Goal: Information Seeking & Learning: Find specific fact

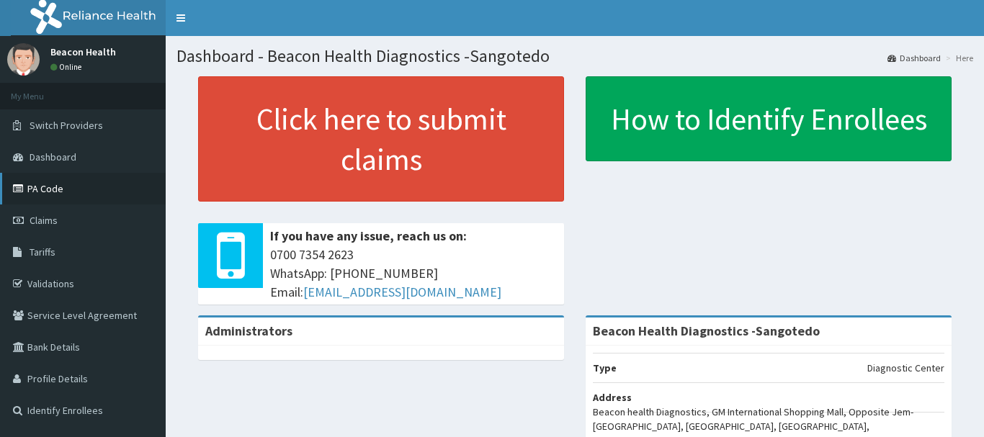
click at [42, 197] on link "PA Code" at bounding box center [83, 189] width 166 height 32
click at [53, 248] on span "Tariffs" at bounding box center [43, 252] width 26 height 13
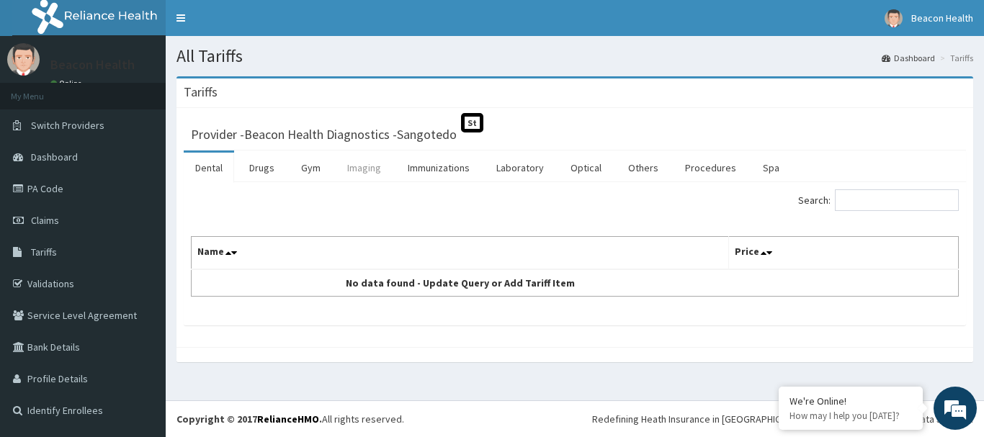
click at [354, 169] on link "Imaging" at bounding box center [364, 168] width 57 height 30
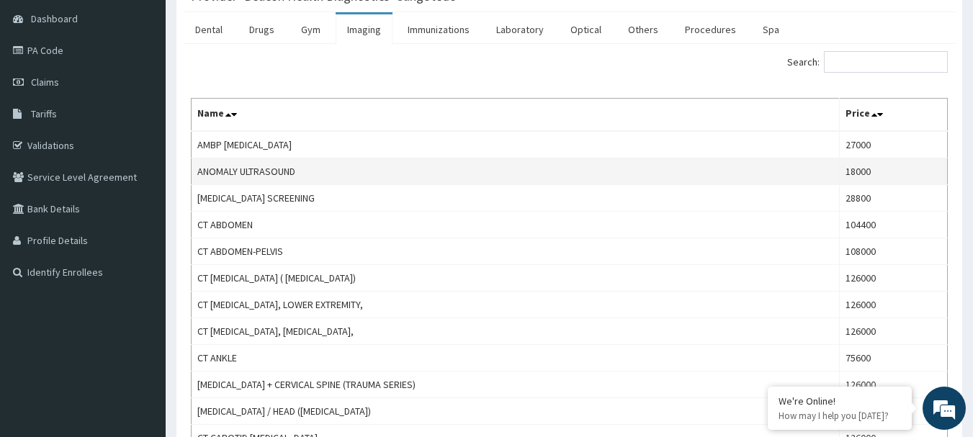
scroll to position [144, 0]
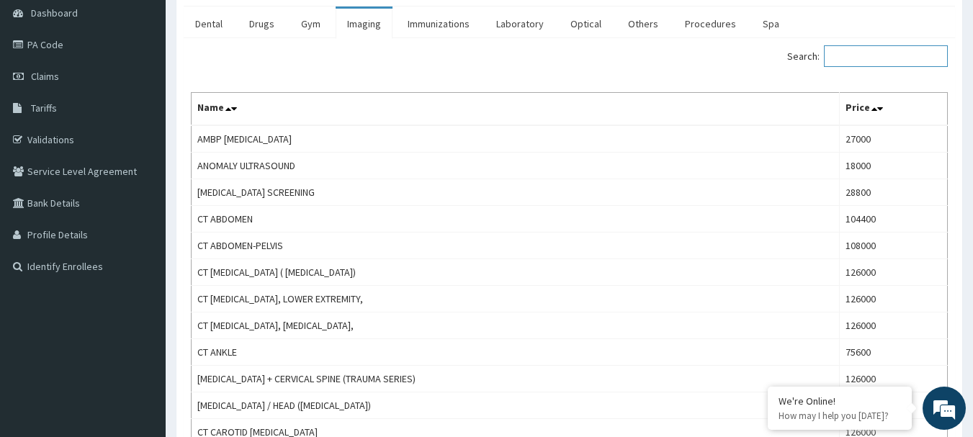
click at [869, 57] on input "Search:" at bounding box center [886, 56] width 124 height 22
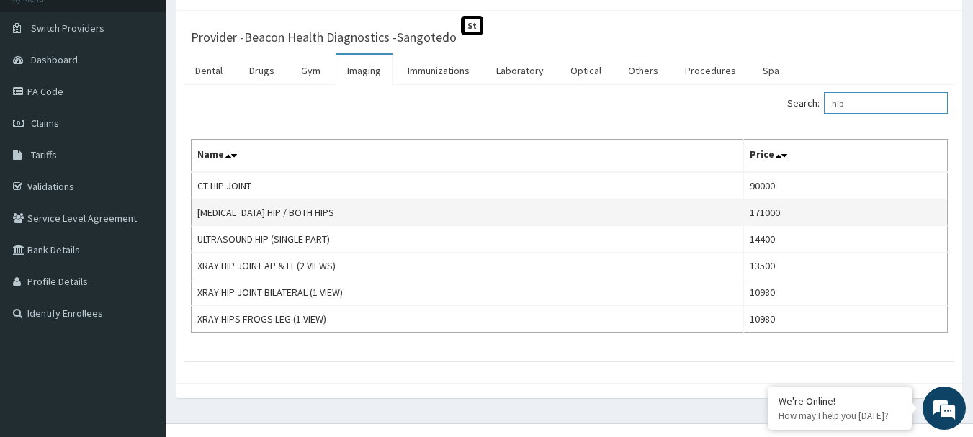
scroll to position [120, 0]
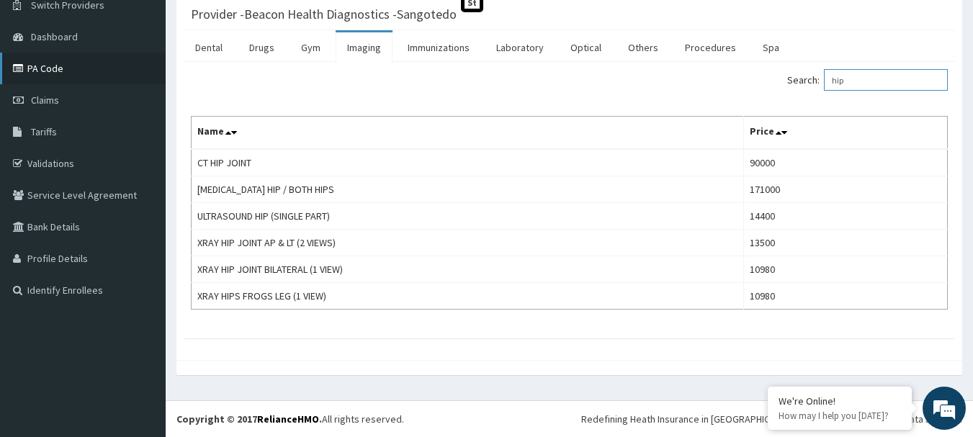
type input "hip"
click at [50, 66] on link "PA Code" at bounding box center [83, 69] width 166 height 32
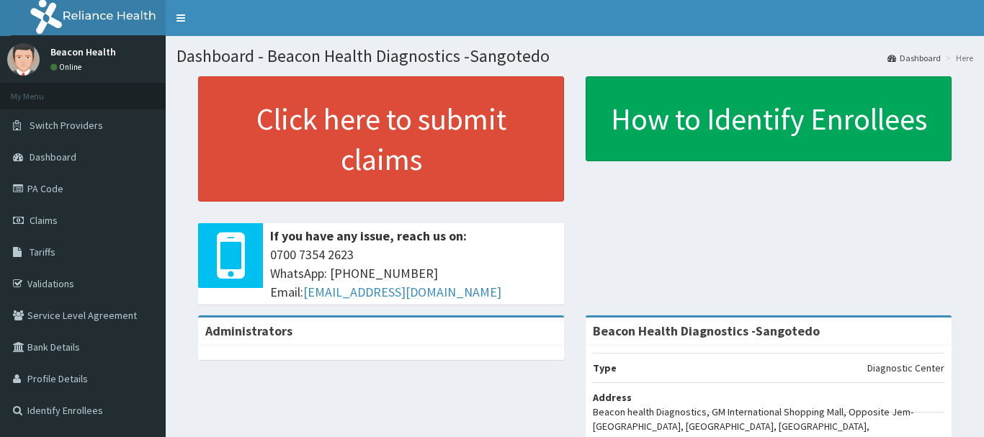
click at [65, 254] on link "Tariffs" at bounding box center [83, 252] width 166 height 32
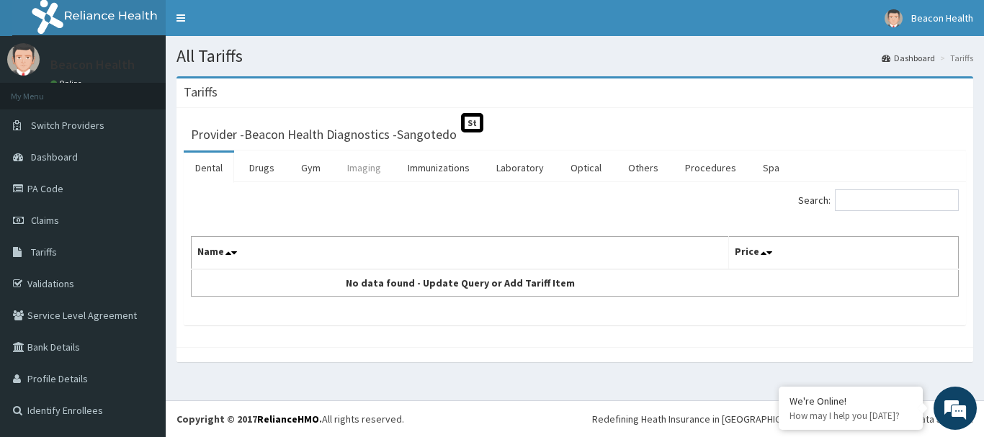
click at [377, 169] on link "Imaging" at bounding box center [364, 168] width 57 height 30
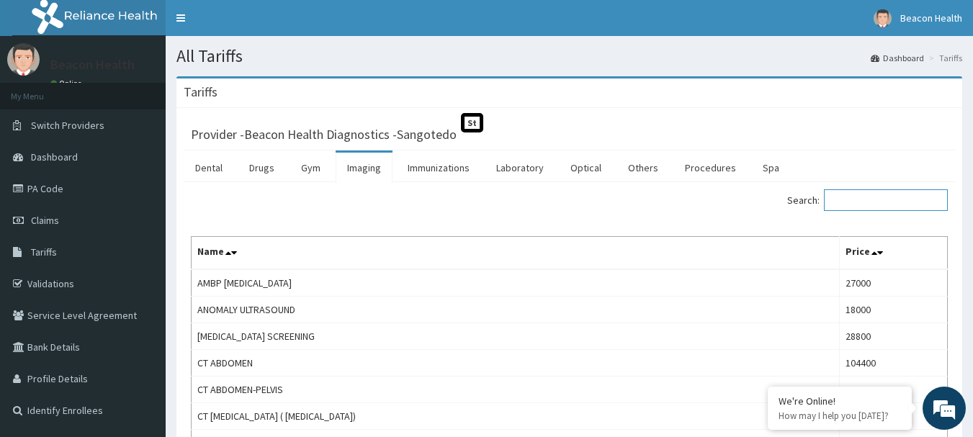
click at [866, 199] on input "Search:" at bounding box center [886, 200] width 124 height 22
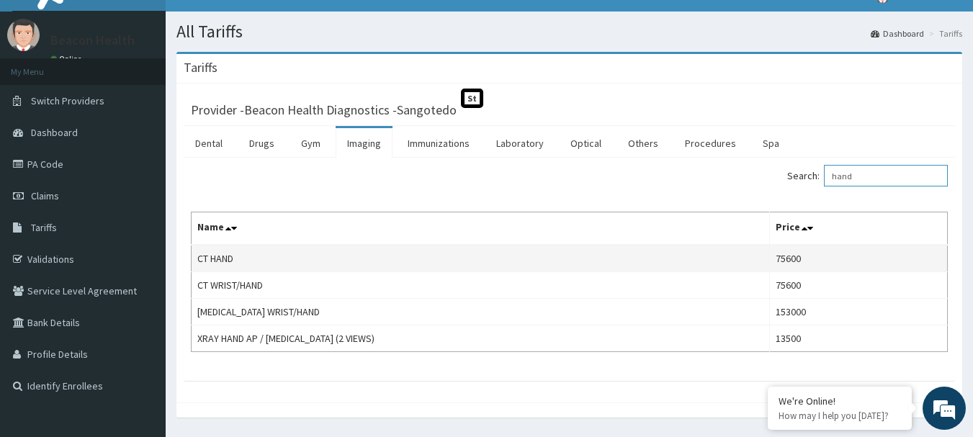
scroll to position [67, 0]
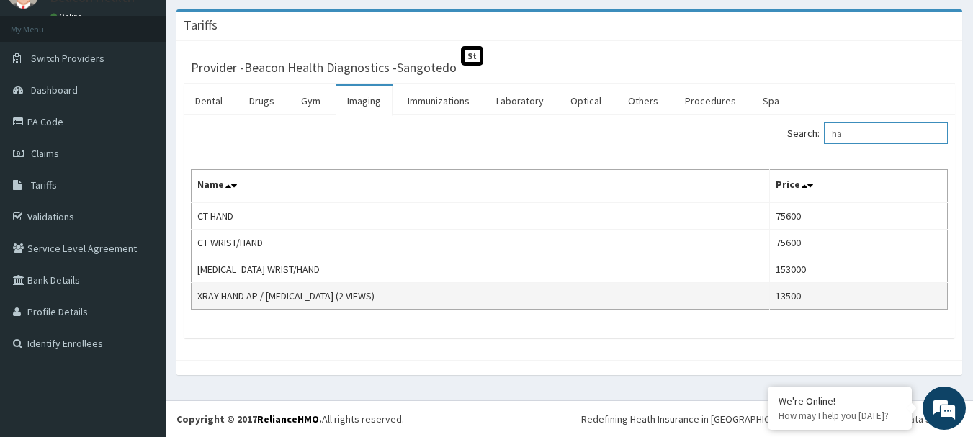
type input "h"
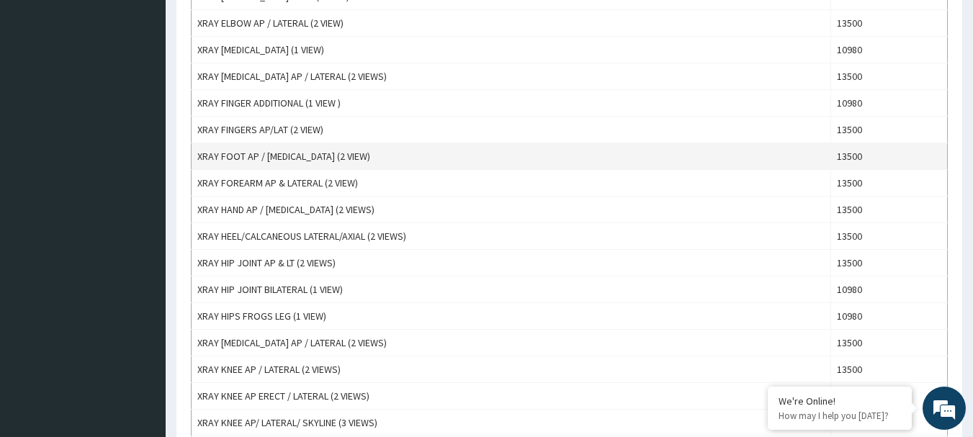
scroll to position [792, 0]
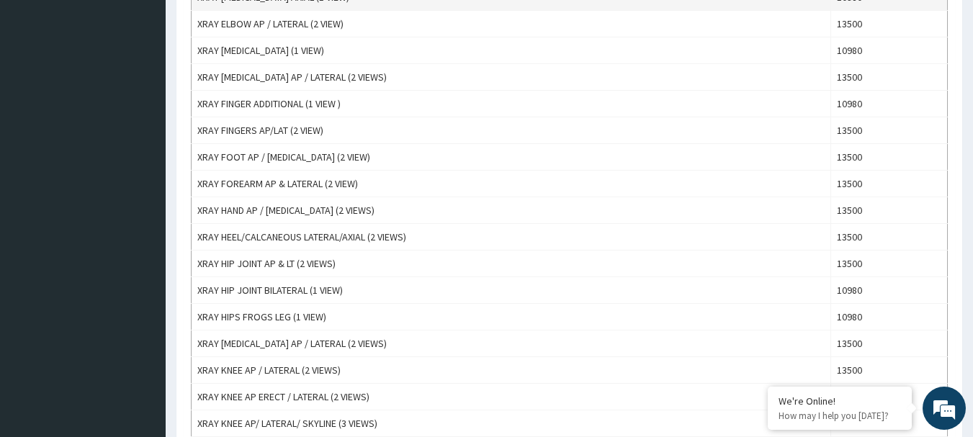
type input "x-ray"
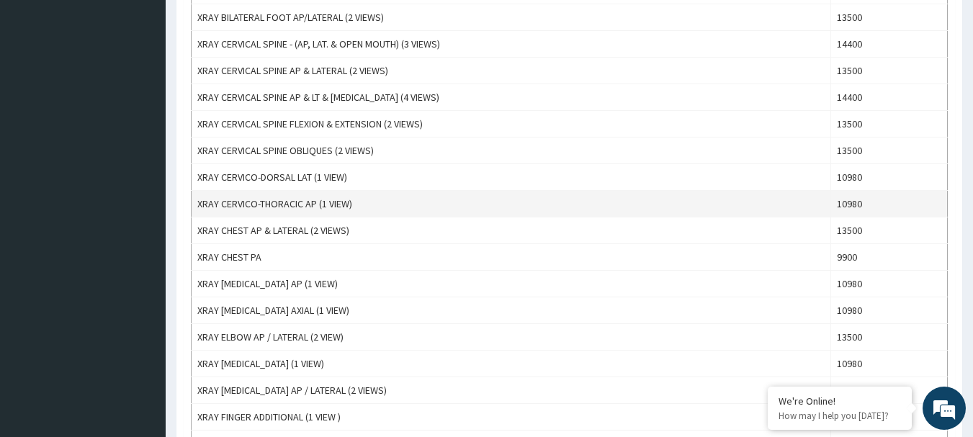
scroll to position [504, 0]
